Goal: Task Accomplishment & Management: Manage account settings

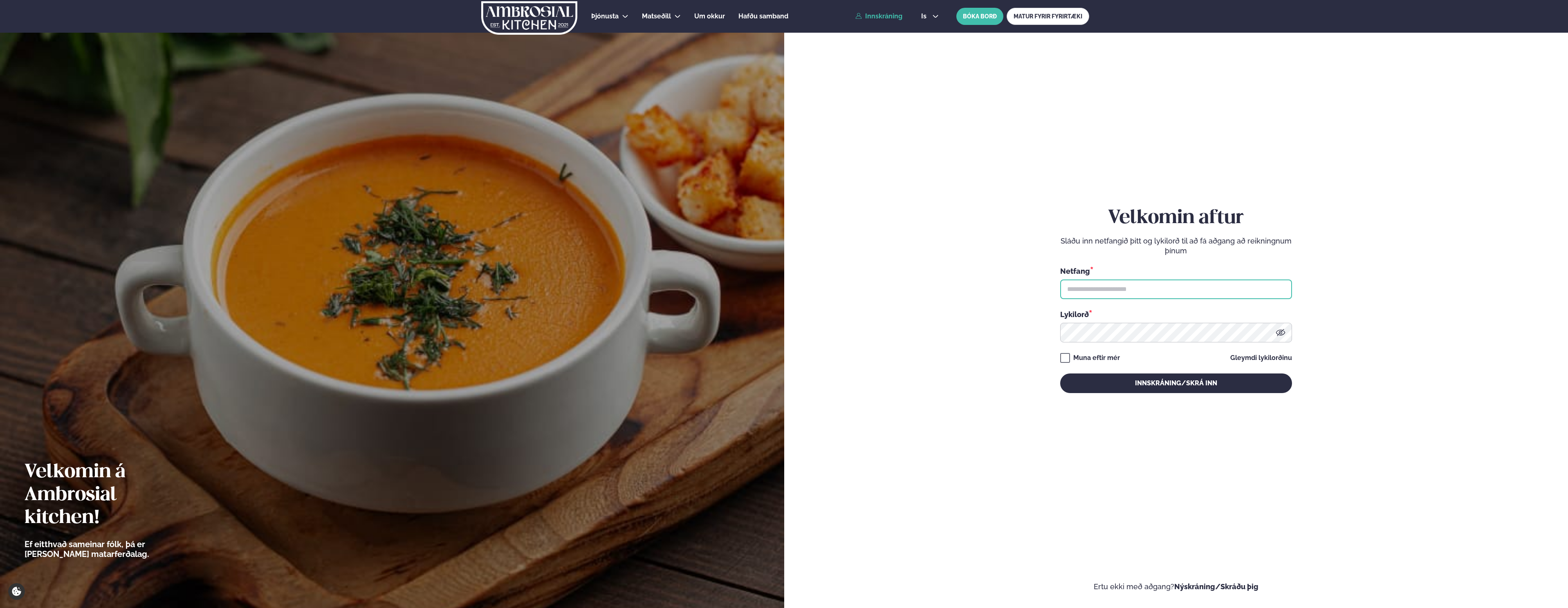
click at [1081, 288] on input "text" at bounding box center [1176, 289] width 232 height 20
type input "**********"
click at [1060, 374] on button "Innskráning/Skrá inn" at bounding box center [1176, 383] width 232 height 20
